Goal: Information Seeking & Learning: Learn about a topic

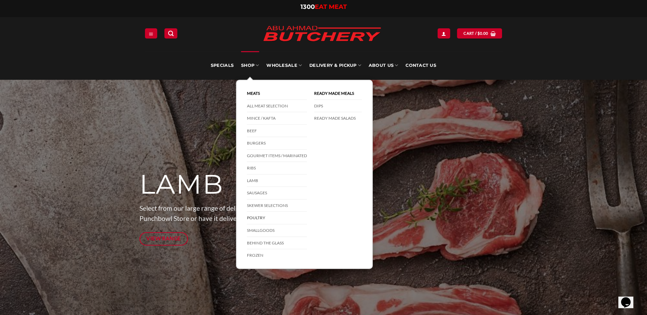
click at [260, 217] on link "Poultry" at bounding box center [277, 218] width 60 height 13
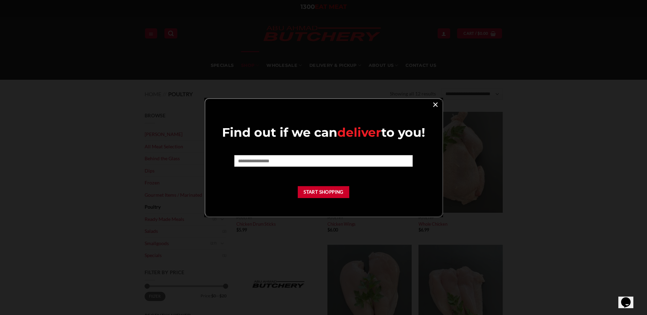
click at [434, 105] on link "×" at bounding box center [435, 104] width 10 height 9
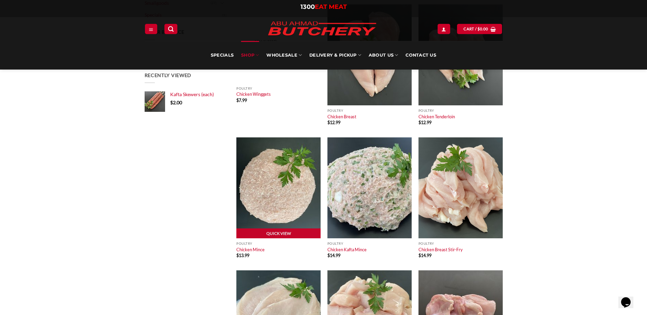
scroll to position [239, 0]
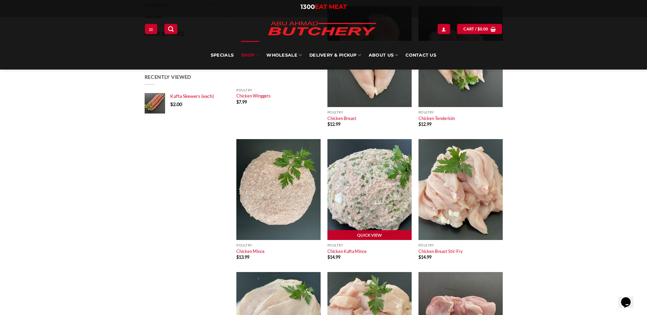
click at [345, 183] on img at bounding box center [369, 189] width 84 height 101
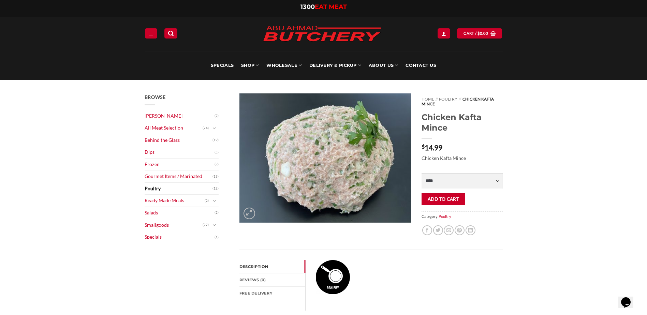
click at [353, 184] on img at bounding box center [325, 157] width 172 height 129
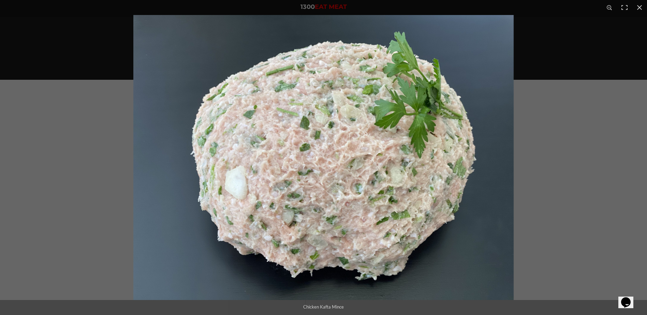
click at [394, 194] on img "Full screen image" at bounding box center [323, 157] width 380 height 285
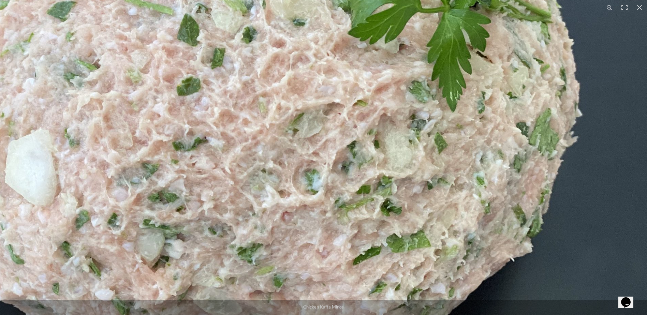
click at [395, 120] on img "Full screen image" at bounding box center [231, 109] width 873 height 655
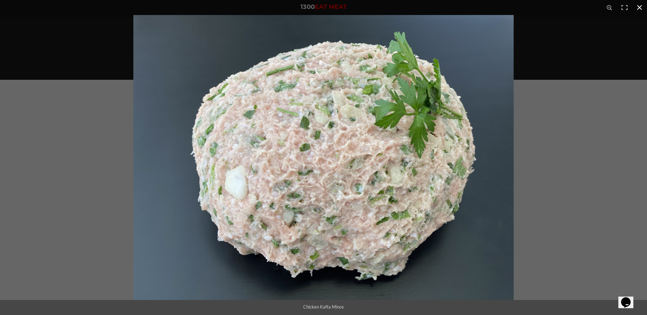
click at [637, 9] on button "Close (Esc)" at bounding box center [639, 7] width 15 height 15
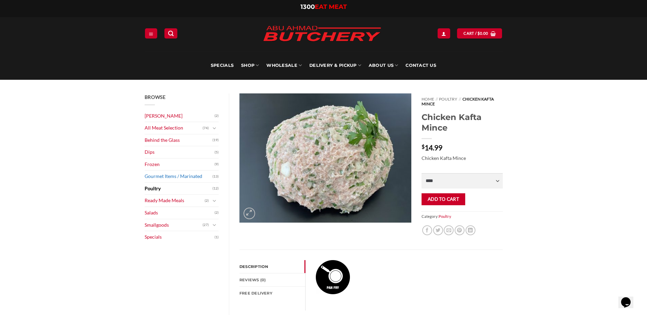
click at [184, 178] on link "Gourmet Items / Marinated" at bounding box center [179, 176] width 68 height 12
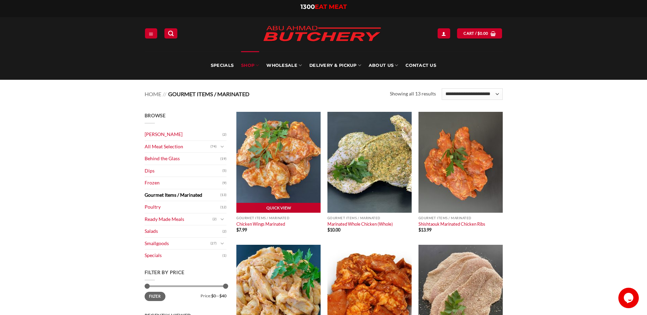
click at [268, 182] on img at bounding box center [278, 162] width 84 height 101
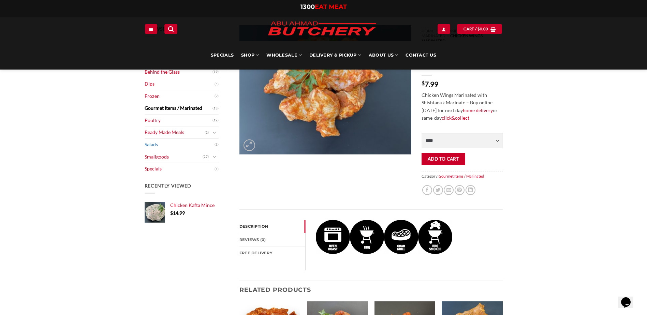
scroll to position [34, 0]
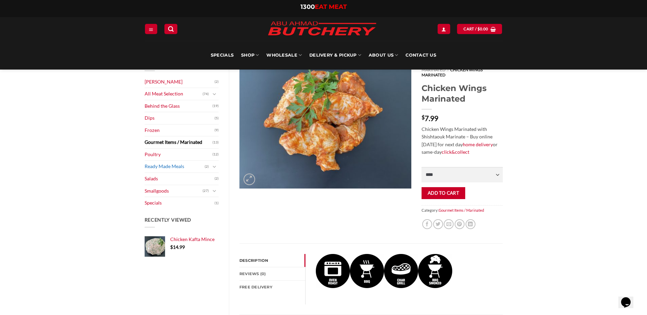
click at [177, 164] on link "Ready Made Meals" at bounding box center [175, 167] width 60 height 12
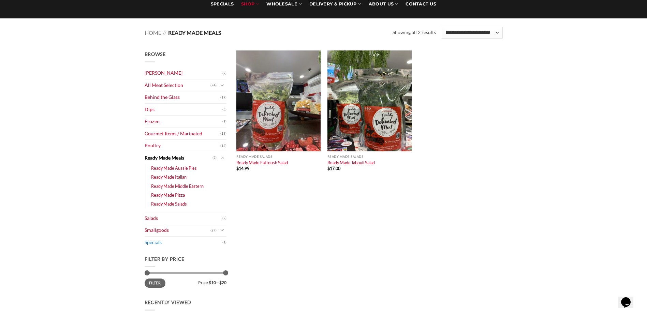
scroll to position [68, 0]
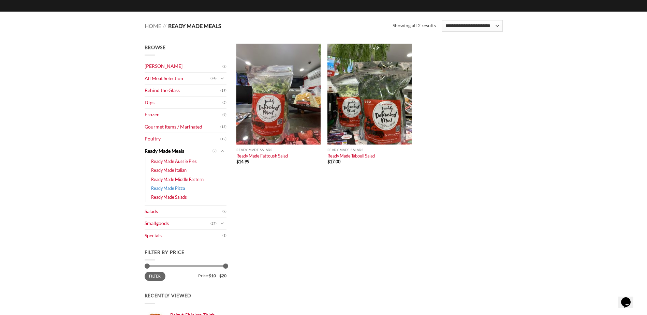
click at [182, 189] on link "Ready Made Pizza" at bounding box center [168, 188] width 34 height 9
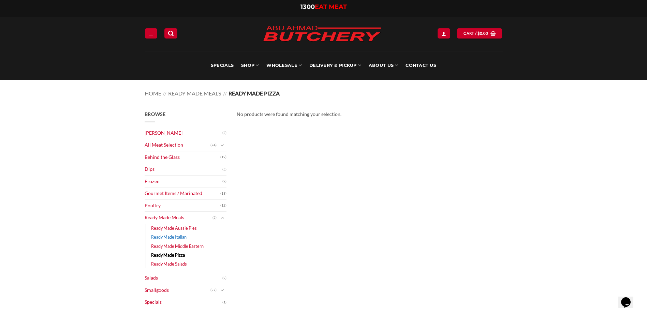
click at [180, 239] on link "Ready Made Italian" at bounding box center [168, 237] width 35 height 9
click at [194, 245] on link "Ready Made Middle Eastern" at bounding box center [177, 246] width 53 height 9
click at [176, 197] on link "Gourmet Items / Marinated" at bounding box center [183, 194] width 76 height 12
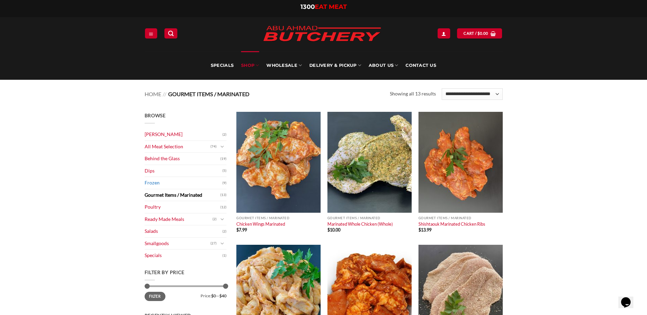
click at [189, 184] on link "Frozen" at bounding box center [184, 183] width 78 height 12
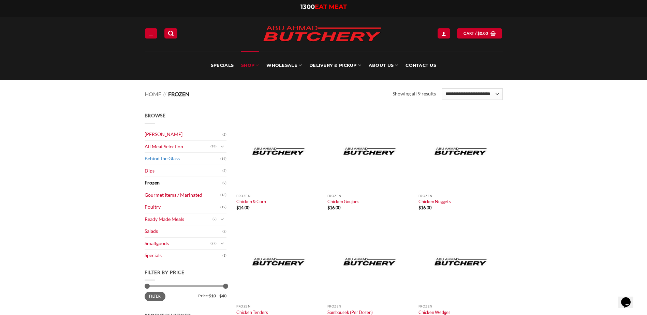
click at [170, 158] on link "Behind the Glass" at bounding box center [183, 159] width 76 height 12
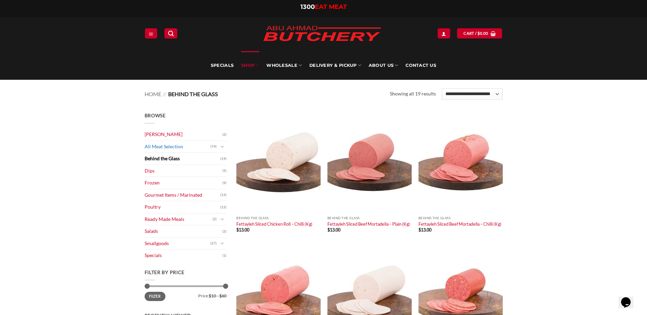
click at [159, 148] on link "All Meat Selection" at bounding box center [178, 147] width 66 height 12
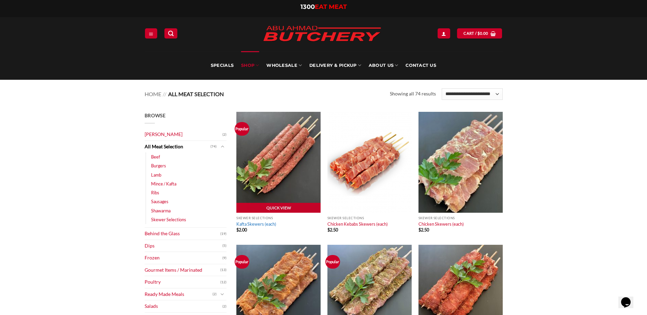
click at [265, 223] on link "Kafta Skewers (each)" at bounding box center [256, 223] width 40 height 5
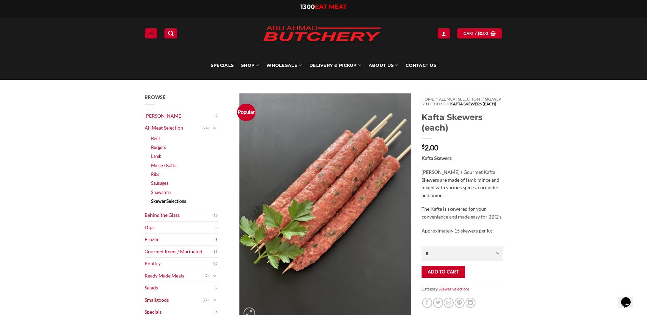
scroll to position [34, 0]
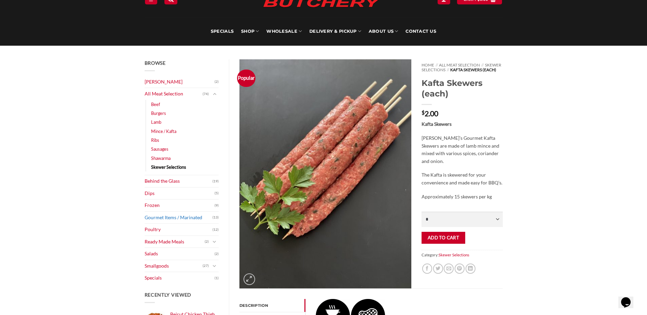
click at [175, 219] on link "Gourmet Items / Marinated" at bounding box center [179, 218] width 68 height 12
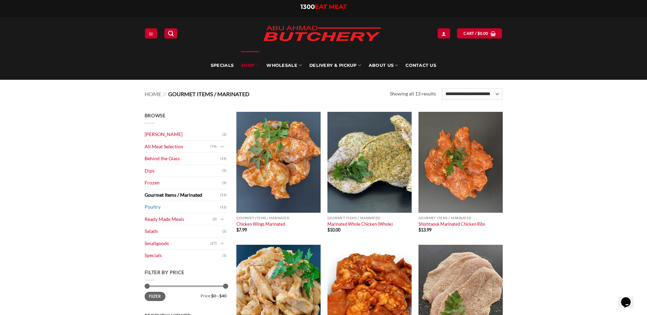
click at [189, 207] on link "Poultry" at bounding box center [183, 207] width 76 height 12
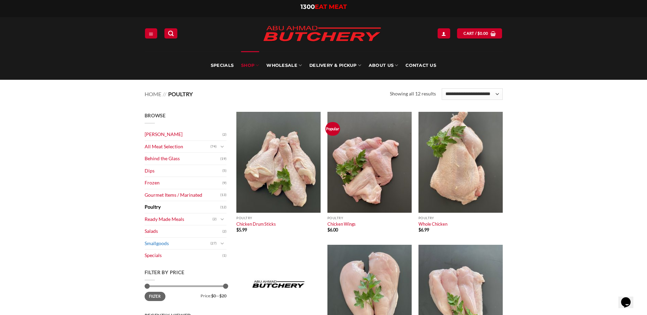
click at [154, 243] on link "Smallgoods" at bounding box center [178, 244] width 66 height 12
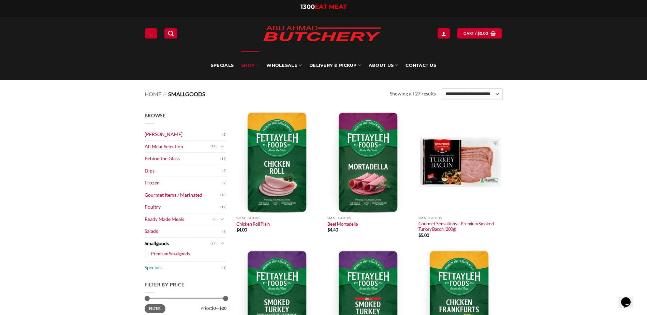
click at [157, 269] on link "Specials" at bounding box center [184, 268] width 78 height 12
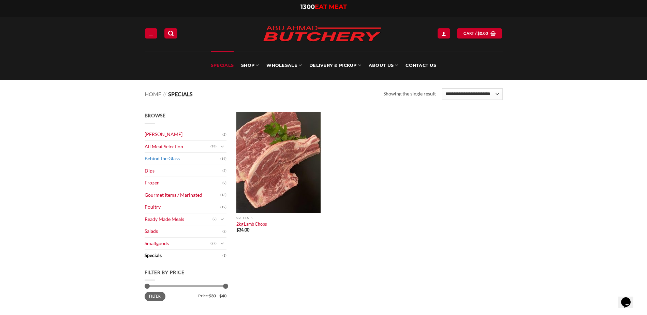
click at [158, 159] on link "Behind the Glass" at bounding box center [183, 159] width 76 height 12
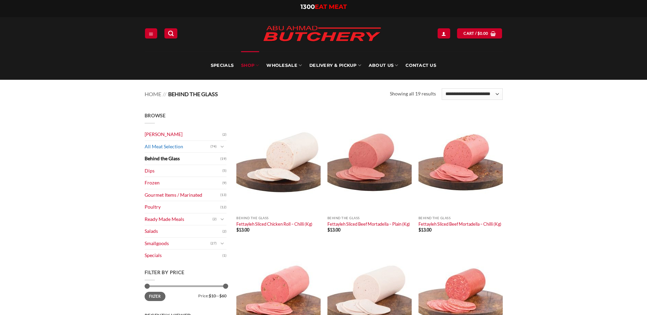
click at [168, 150] on link "All Meat Selection" at bounding box center [178, 147] width 66 height 12
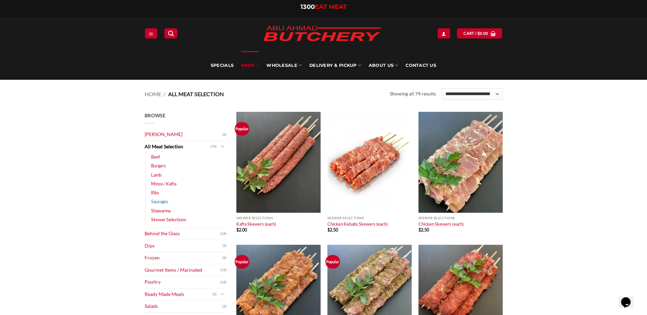
click at [165, 202] on link "Sausages" at bounding box center [159, 201] width 17 height 9
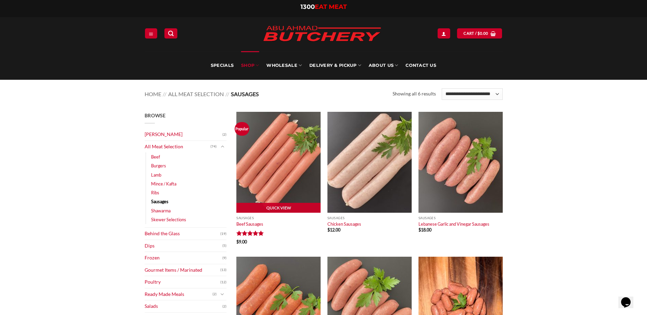
click at [274, 183] on img at bounding box center [278, 162] width 84 height 101
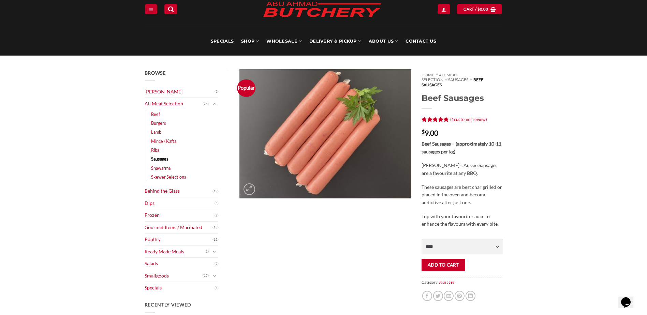
scroll to position [68, 0]
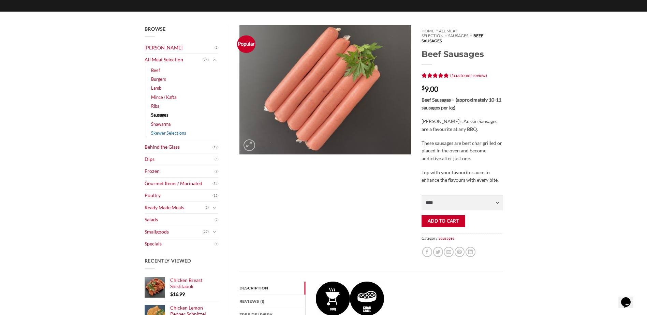
click at [161, 133] on link "Skewer Selections" at bounding box center [168, 133] width 35 height 9
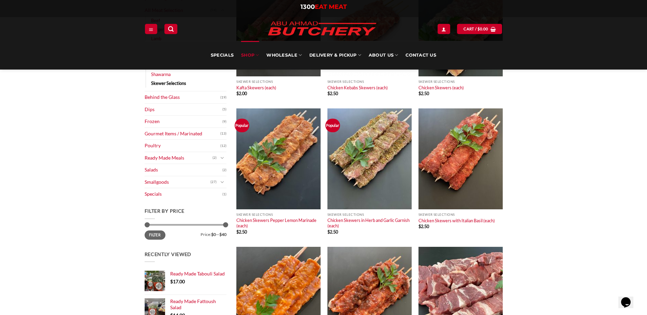
scroll to position [102, 0]
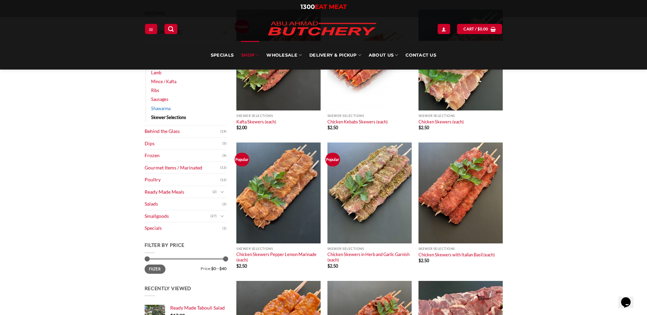
click at [163, 108] on link "Shawarma" at bounding box center [160, 108] width 19 height 9
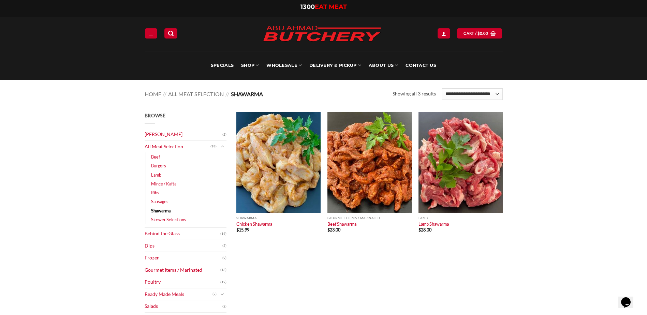
click at [312, 267] on div "Quick View Shawarma Chicken Shawarma $ 15.99 Quick View Gourmet Items / Marinat…" at bounding box center [370, 280] width 276 height 336
click at [164, 202] on link "Sausages" at bounding box center [159, 201] width 17 height 9
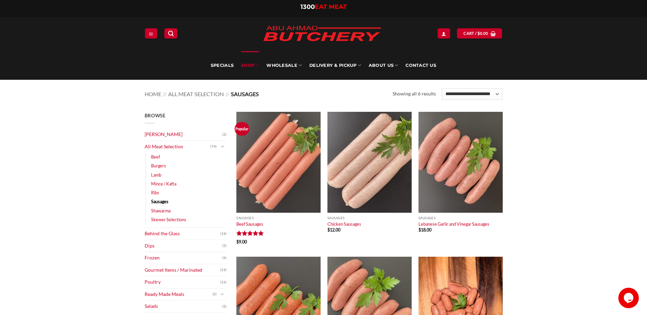
click at [104, 294] on main "Browse Abu Ahmad Butchery (2) All Meat Selection (74) Beef (18) Burgers (4) Lam…" at bounding box center [323, 275] width 647 height 346
click at [262, 182] on img at bounding box center [278, 162] width 84 height 101
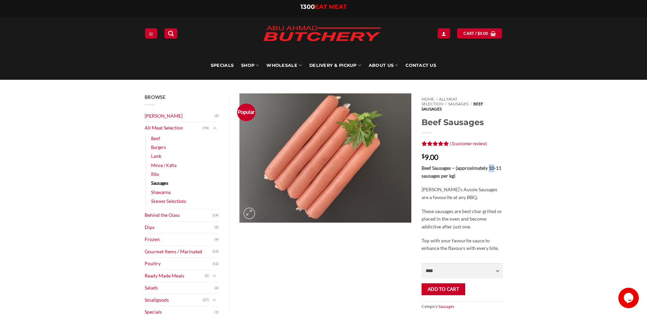
drag, startPoint x: 489, startPoint y: 165, endPoint x: 493, endPoint y: 166, distance: 5.0
click at [493, 166] on p "Beef Sausages – (approximately 10-11 sausages per kg)" at bounding box center [461, 171] width 81 height 15
click at [493, 167] on p "Beef Sausages – (approximately 10-11 sausages per kg)" at bounding box center [461, 171] width 81 height 15
drag, startPoint x: 489, startPoint y: 165, endPoint x: 500, endPoint y: 165, distance: 11.6
click at [500, 165] on strong "Beef Sausages – (approximately 10-11 sausages per kg)" at bounding box center [461, 172] width 80 height 14
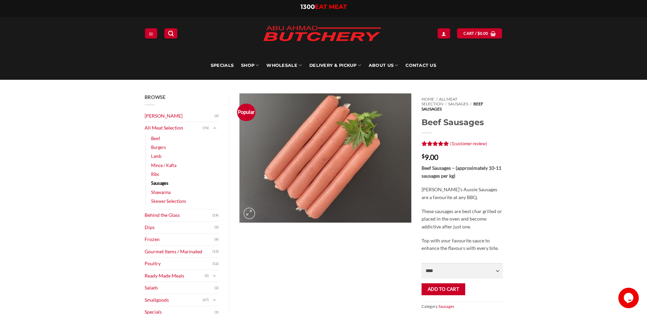
click at [471, 187] on p "Abu Ahmad Butchery’s Aussie Sausages are a favourite at any BBQ." at bounding box center [461, 193] width 81 height 15
click at [477, 167] on p "Beef Sausages – (approximately 10-11 sausages per kg)" at bounding box center [461, 171] width 81 height 15
drag, startPoint x: 477, startPoint y: 167, endPoint x: 497, endPoint y: 206, distance: 43.9
click at [497, 208] on p "These sausages are best char grilled or placed in the oven and become addictive…" at bounding box center [461, 219] width 81 height 23
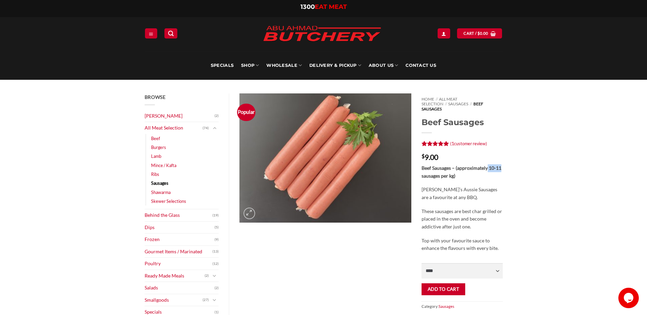
drag, startPoint x: 488, startPoint y: 164, endPoint x: 501, endPoint y: 165, distance: 12.7
click at [501, 165] on strong "Beef Sausages – (approximately 10-11 sausages per kg)" at bounding box center [461, 172] width 80 height 14
click at [494, 165] on strong "Beef Sausages – (approximately 10-11 sausages per kg)" at bounding box center [461, 172] width 80 height 14
drag, startPoint x: 489, startPoint y: 163, endPoint x: 507, endPoint y: 164, distance: 18.1
click at [507, 164] on div "Home // All Meat Selection // Sausages // Beef Sausages Beef Sausages Rated 5 o…" at bounding box center [461, 216] width 91 height 246
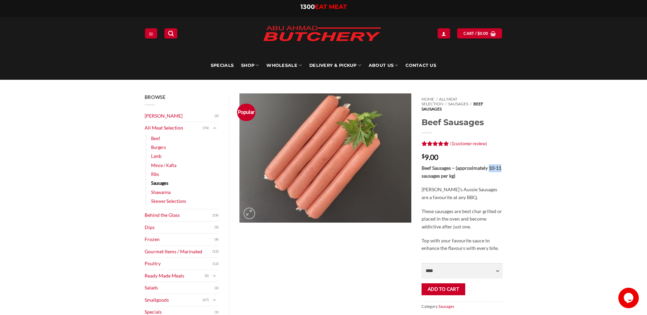
drag, startPoint x: 507, startPoint y: 164, endPoint x: 501, endPoint y: 163, distance: 6.1
click at [501, 165] on strong "Beef Sausages – (approximately 10-11 sausages per kg)" at bounding box center [461, 172] width 80 height 14
drag, startPoint x: 496, startPoint y: 162, endPoint x: 502, endPoint y: 163, distance: 5.6
click at [502, 164] on p "Beef Sausages – (approximately 10-11 sausages per kg)" at bounding box center [461, 171] width 81 height 15
click at [192, 115] on link "[PERSON_NAME]" at bounding box center [180, 116] width 70 height 12
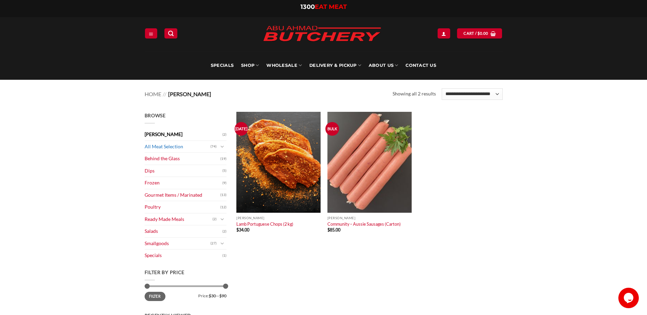
click at [210, 146] on link "All Meat Selection" at bounding box center [178, 147] width 66 height 12
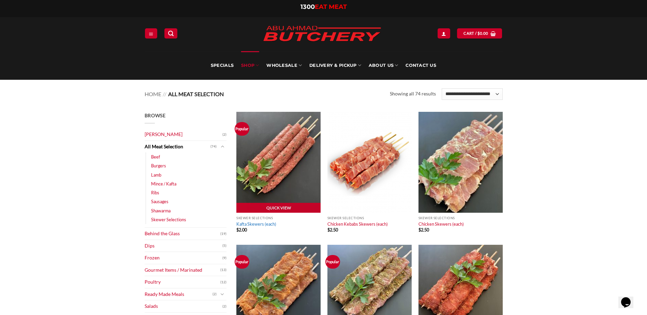
click at [262, 225] on link "Kafta Skewers (each)" at bounding box center [256, 223] width 40 height 5
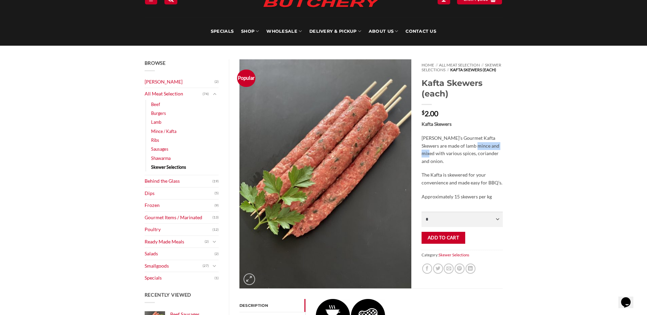
drag, startPoint x: 466, startPoint y: 151, endPoint x: 496, endPoint y: 149, distance: 30.1
click at [496, 149] on p "[PERSON_NAME]’s Gourmet Kafta Skewers are made of lamb mince and mixed with var…" at bounding box center [461, 149] width 81 height 31
drag, startPoint x: 496, startPoint y: 149, endPoint x: 555, endPoint y: 203, distance: 80.3
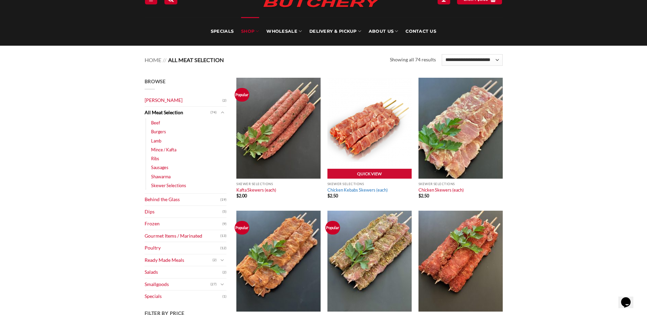
click at [353, 191] on link "Chicken Kebabs Skewers (each)" at bounding box center [357, 189] width 60 height 5
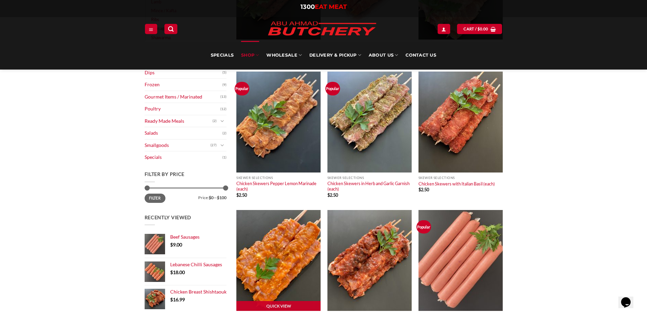
scroll to position [170, 0]
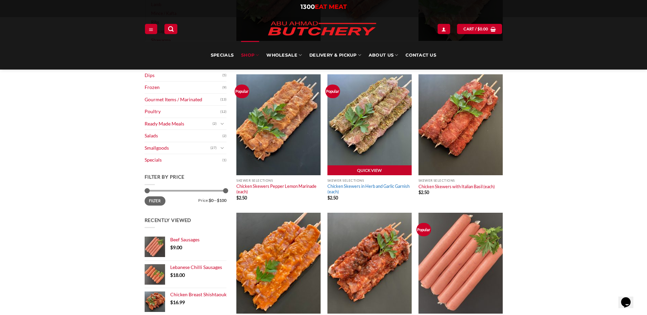
click at [371, 188] on link "Chicken Skewers in Herb and Garlic Garnish (each)" at bounding box center [369, 188] width 84 height 11
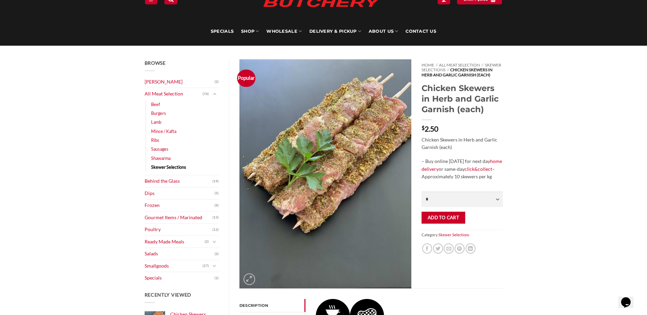
click at [583, 225] on div "Browse Abu Ahmad Butchery (2) All Meat Selection (74) Beef (18) Burgers (4) Lam…" at bounding box center [323, 285] width 647 height 478
click at [588, 228] on div "Browse Abu Ahmad Butchery (2) All Meat Selection (74) Beef (18) Burgers (4) Lam…" at bounding box center [323, 285] width 647 height 478
click at [548, 194] on div "Browse Abu Ahmad Butchery (2) All Meat Selection (74) Beef (18) Burgers (4) Lam…" at bounding box center [323, 285] width 647 height 478
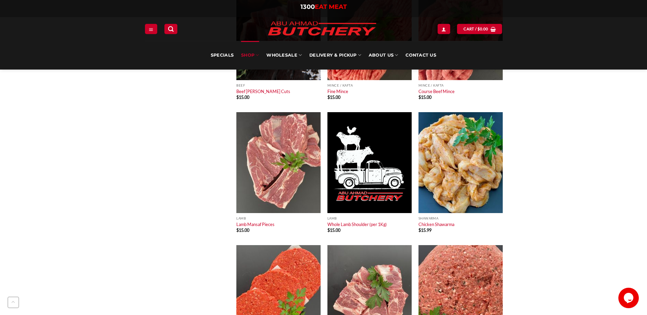
scroll to position [716, 0]
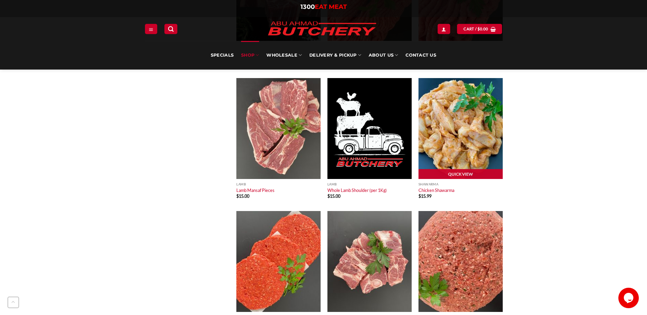
click at [427, 197] on bdi "$ 15.99" at bounding box center [424, 195] width 13 height 5
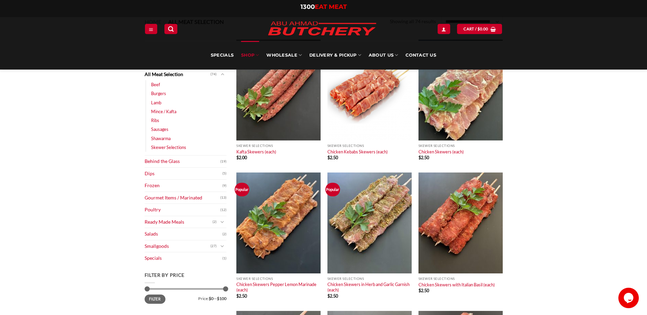
scroll to position [0, 0]
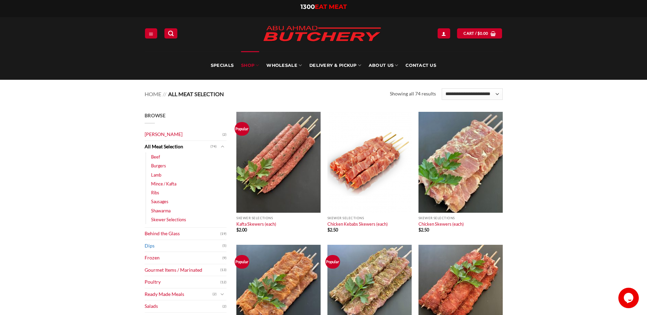
click at [150, 249] on link "Dips" at bounding box center [184, 246] width 78 height 12
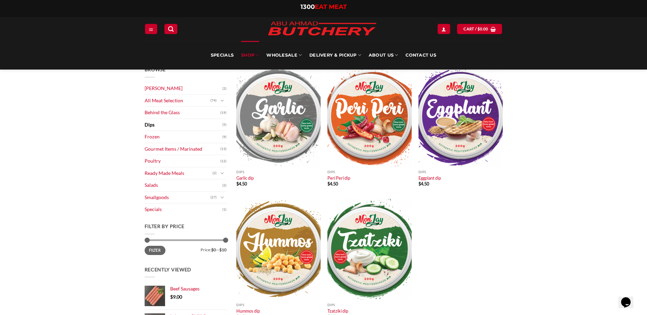
scroll to position [34, 0]
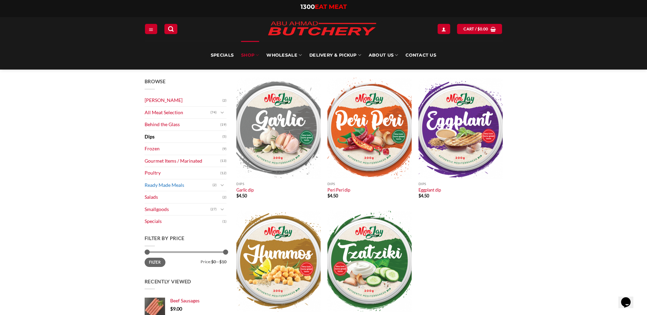
click at [178, 187] on link "Ready Made Meals" at bounding box center [179, 185] width 68 height 12
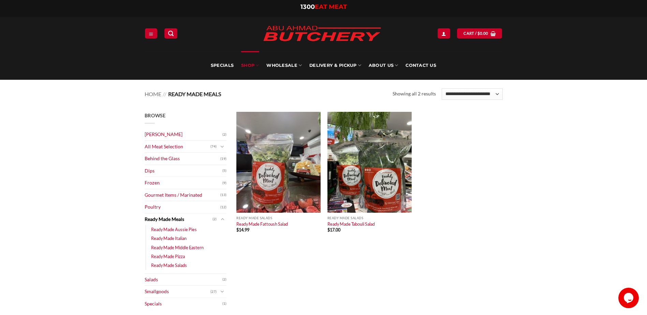
drag, startPoint x: 338, startPoint y: 293, endPoint x: 339, endPoint y: 289, distance: 3.8
click at [338, 293] on div "Quick View Ready Made Salads Ready Made Fattoush Salad $ 14.99 Quick View Ready…" at bounding box center [370, 294] width 276 height 364
click at [355, 276] on div "Quick View Ready Made Salads Ready Made Fattoush Salad $ 14.99 Quick View Ready…" at bounding box center [370, 294] width 276 height 364
